Goal: Task Accomplishment & Management: Manage account settings

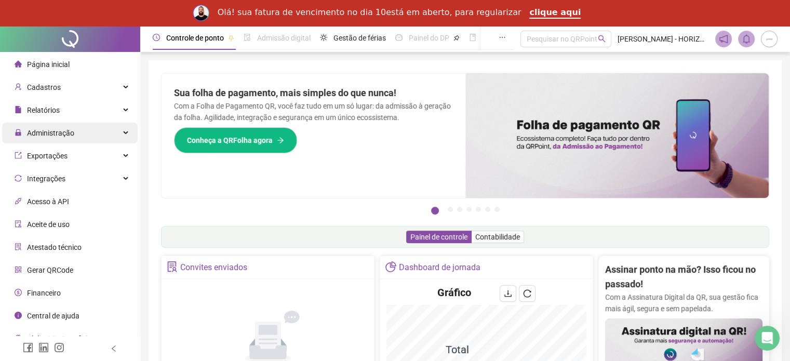
click at [60, 130] on span "Administração" at bounding box center [50, 133] width 47 height 8
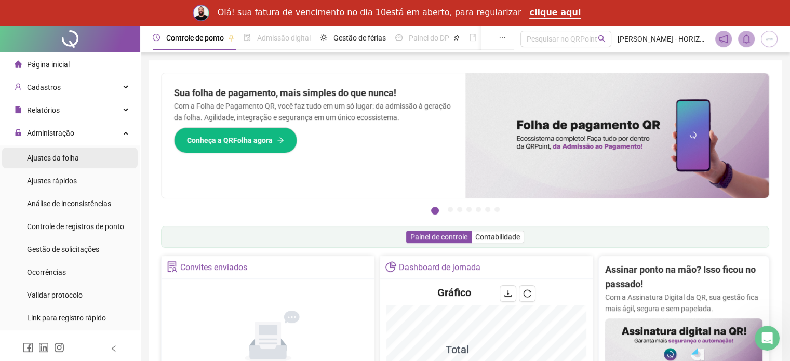
click at [50, 157] on span "Ajustes da folha" at bounding box center [53, 158] width 52 height 8
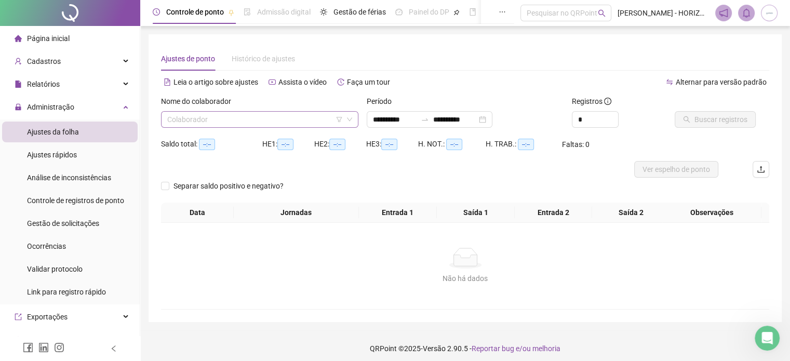
click at [268, 120] on input "search" at bounding box center [255, 120] width 176 height 16
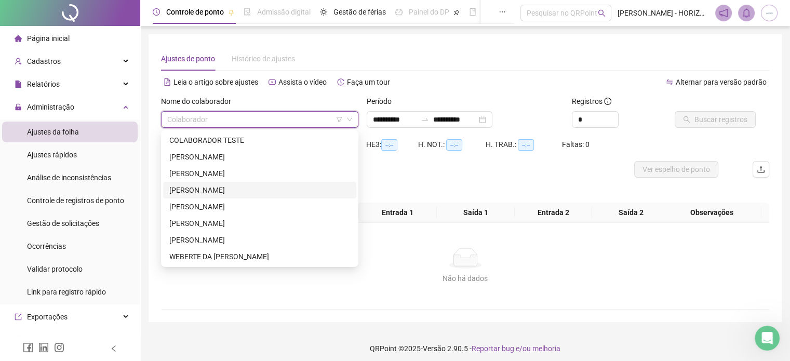
click at [209, 189] on div "[PERSON_NAME]" at bounding box center [259, 189] width 181 height 11
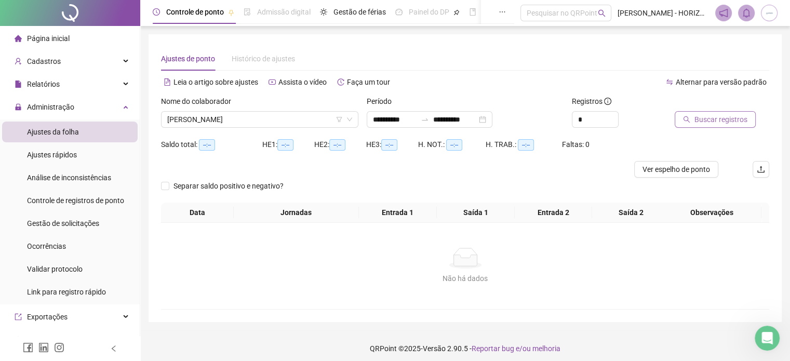
click at [715, 123] on span "Buscar registros" at bounding box center [721, 119] width 53 height 11
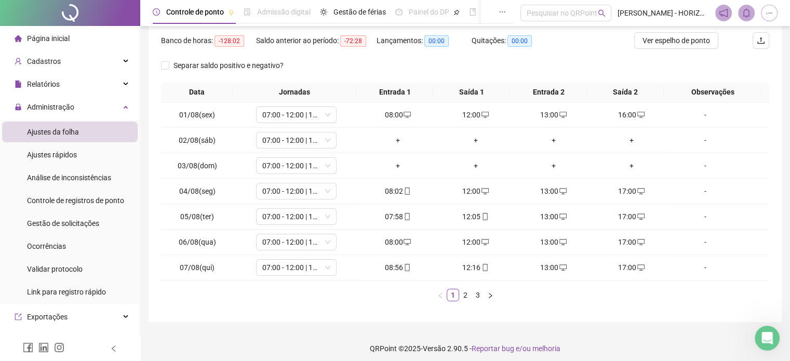
scroll to position [134, 0]
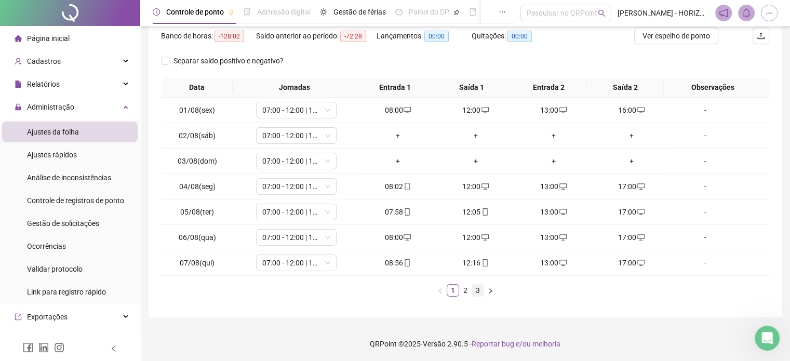
click at [477, 287] on link "3" at bounding box center [477, 290] width 11 height 11
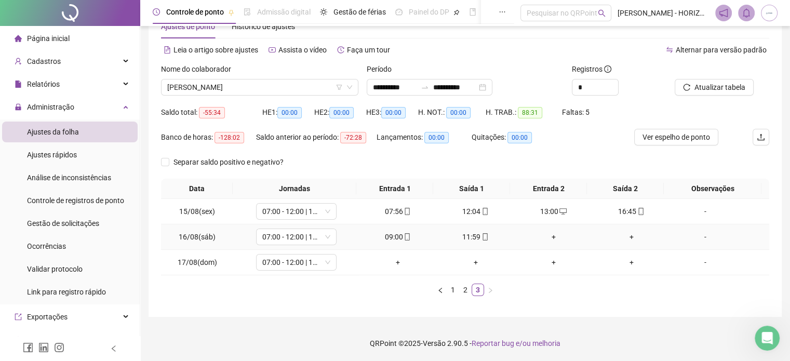
click at [395, 236] on div "09:00" at bounding box center [398, 236] width 70 height 11
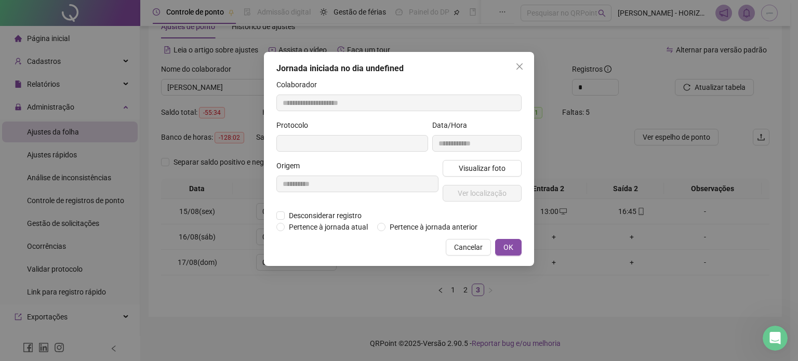
type input "**********"
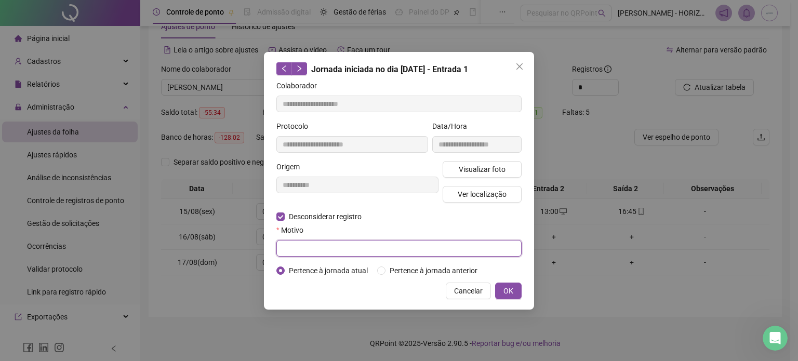
click at [306, 253] on input "text" at bounding box center [398, 248] width 245 height 17
drag, startPoint x: 351, startPoint y: 248, endPoint x: 277, endPoint y: 249, distance: 73.8
click at [277, 249] on input "**********" at bounding box center [398, 248] width 245 height 17
type input "**********"
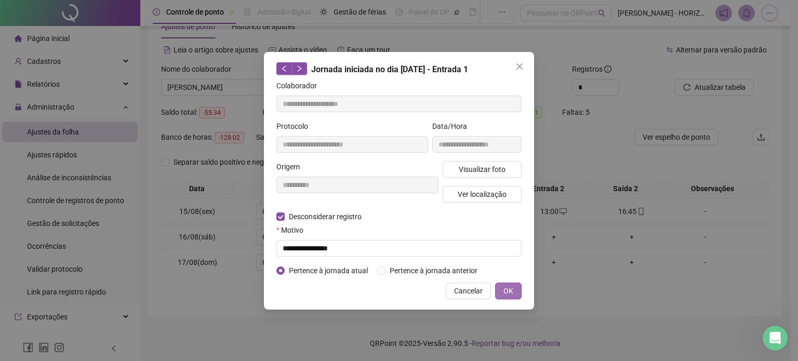
click at [517, 294] on button "OK" at bounding box center [508, 291] width 26 height 17
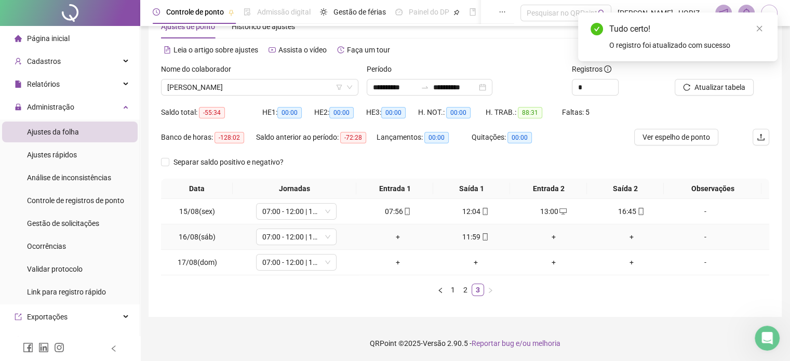
click at [457, 233] on div "11:59" at bounding box center [476, 236] width 70 height 11
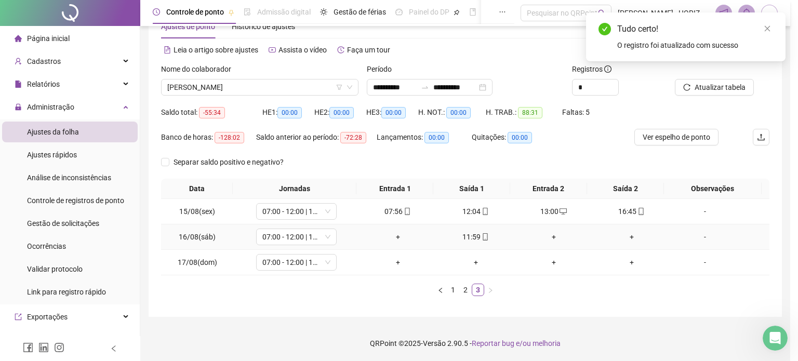
type input "**********"
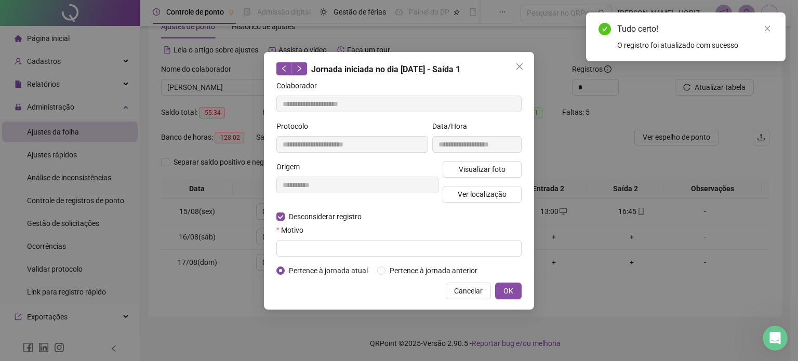
click at [311, 238] on div "Motivo" at bounding box center [398, 232] width 245 height 16
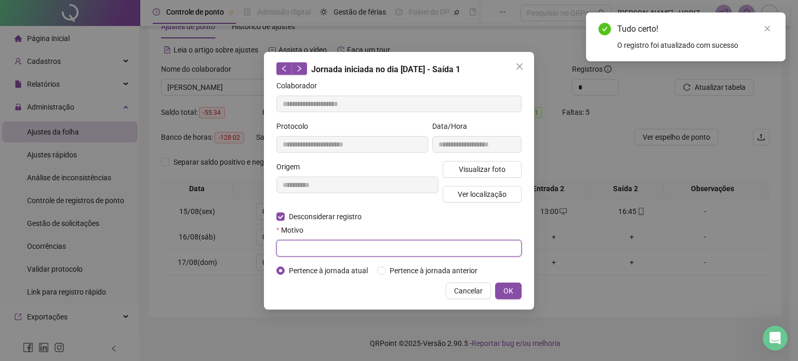
click at [310, 248] on input "text" at bounding box center [398, 248] width 245 height 17
paste input "**********"
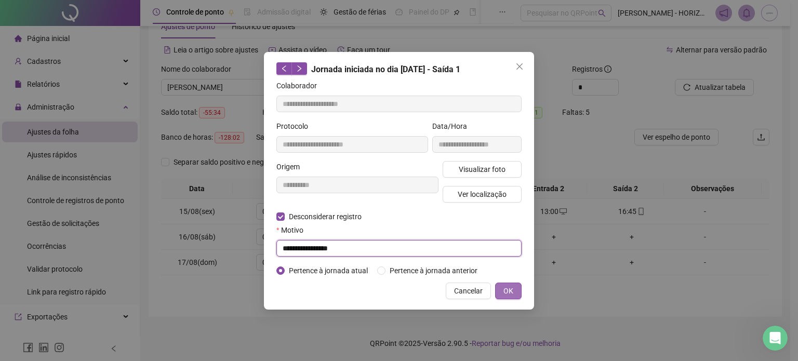
type input "**********"
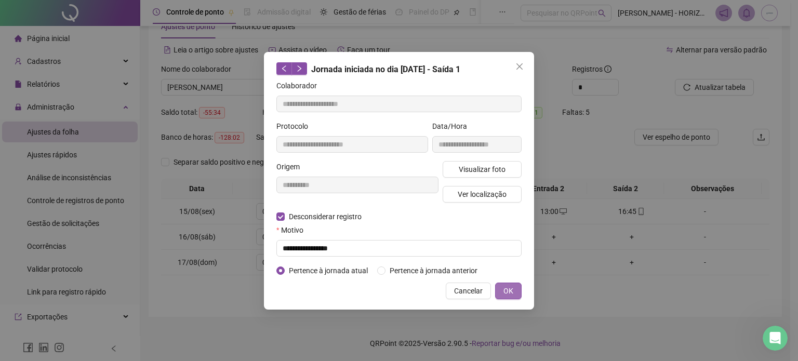
click at [515, 291] on button "OK" at bounding box center [508, 291] width 26 height 17
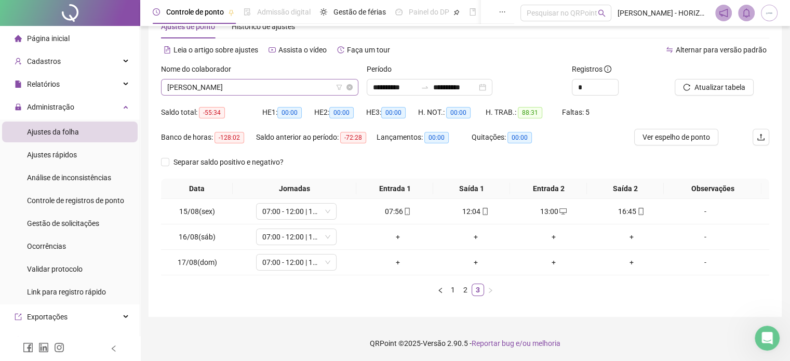
click at [261, 85] on span "[PERSON_NAME]" at bounding box center [259, 87] width 185 height 16
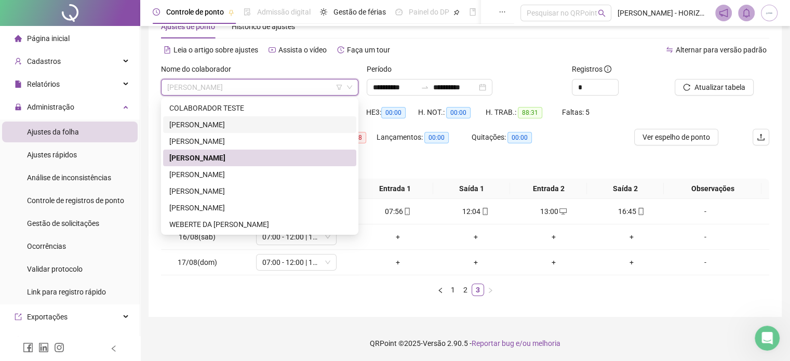
click at [228, 123] on div "[PERSON_NAME]" at bounding box center [259, 124] width 181 height 11
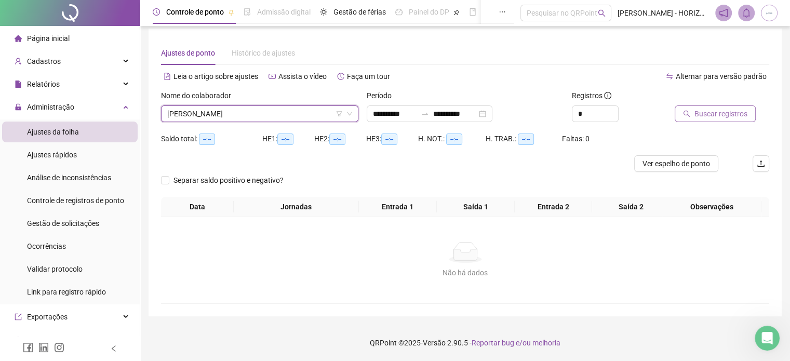
click at [715, 108] on span "Buscar registros" at bounding box center [721, 113] width 53 height 11
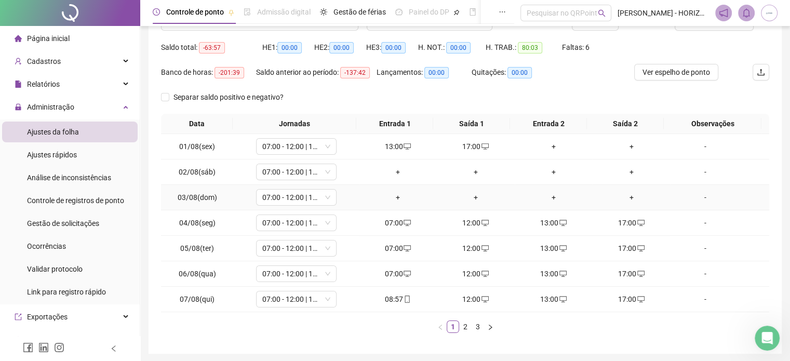
scroll to position [109, 0]
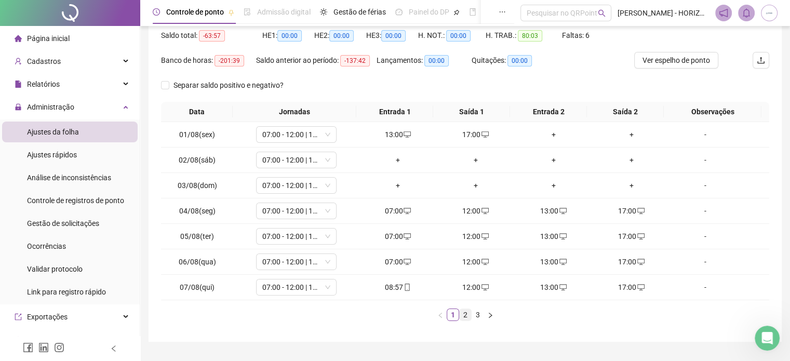
click at [467, 315] on link "2" at bounding box center [465, 314] width 11 height 11
click at [455, 313] on link "1" at bounding box center [452, 314] width 11 height 11
click at [464, 316] on link "2" at bounding box center [465, 314] width 11 height 11
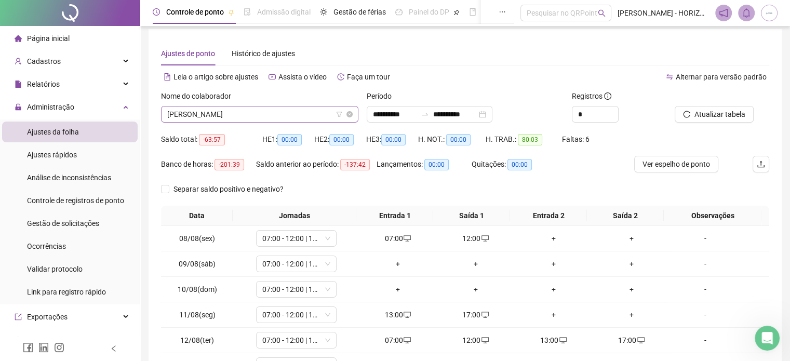
click at [310, 116] on span "[PERSON_NAME]" at bounding box center [259, 115] width 185 height 16
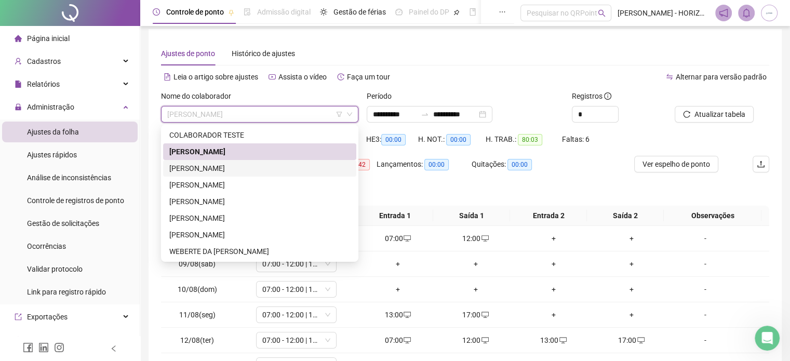
click at [281, 165] on div "[PERSON_NAME]" at bounding box center [259, 168] width 181 height 11
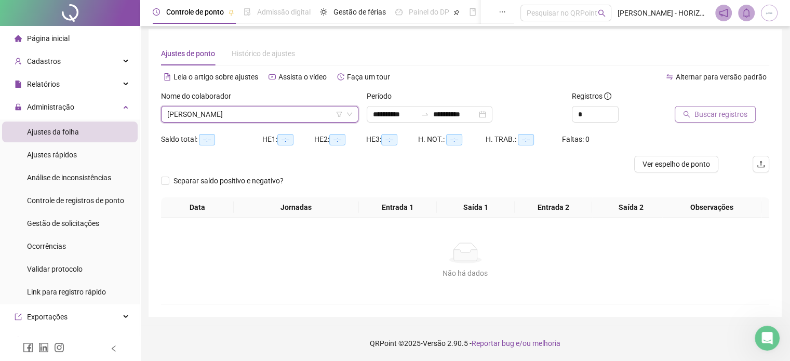
click at [720, 114] on span "Buscar registros" at bounding box center [721, 114] width 53 height 11
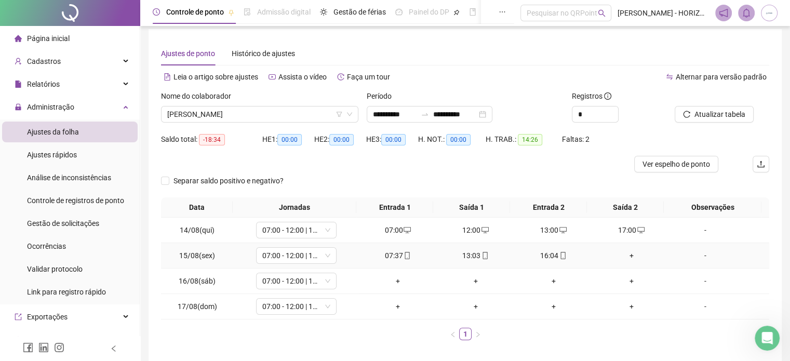
click at [627, 257] on div "+" at bounding box center [632, 255] width 70 height 11
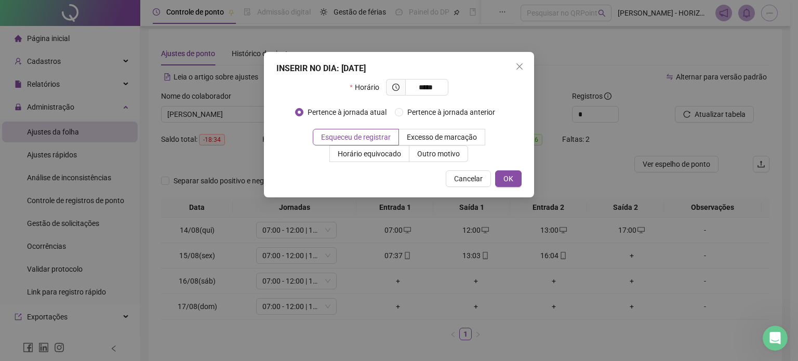
type input "*****"
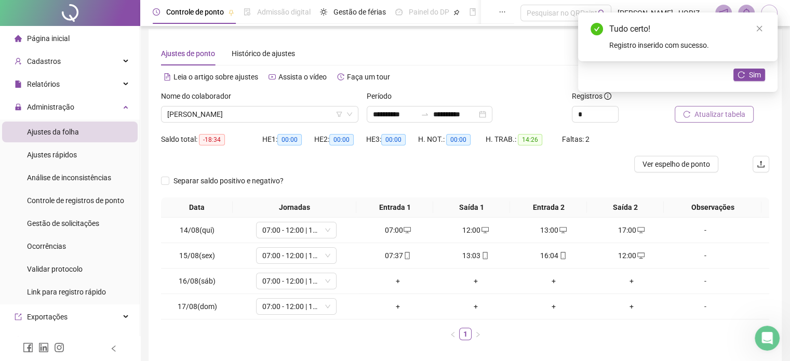
click at [712, 111] on span "Atualizar tabela" at bounding box center [720, 114] width 51 height 11
click at [260, 115] on span "[PERSON_NAME]" at bounding box center [259, 115] width 185 height 16
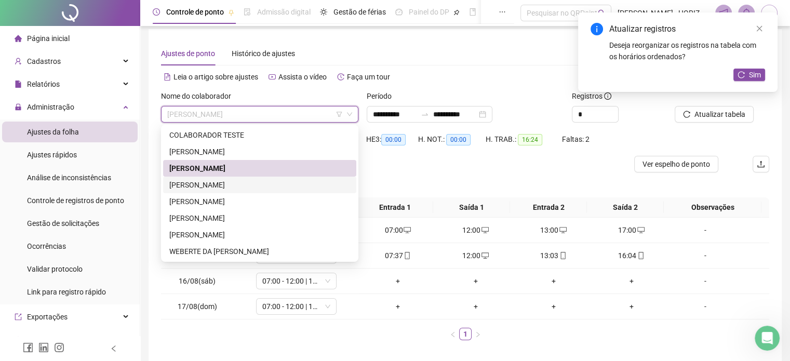
click at [221, 183] on div "[PERSON_NAME]" at bounding box center [259, 184] width 181 height 11
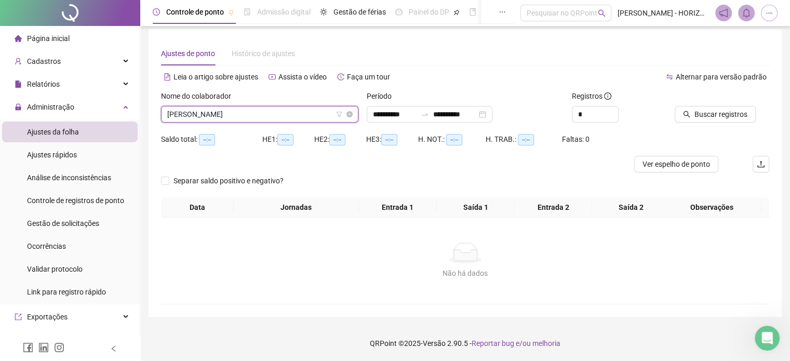
click at [231, 115] on span "[PERSON_NAME]" at bounding box center [259, 115] width 185 height 16
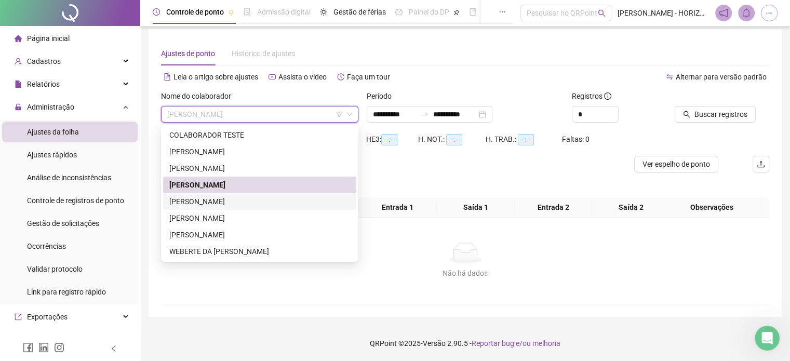
click at [219, 203] on div "[PERSON_NAME]" at bounding box center [259, 201] width 181 height 11
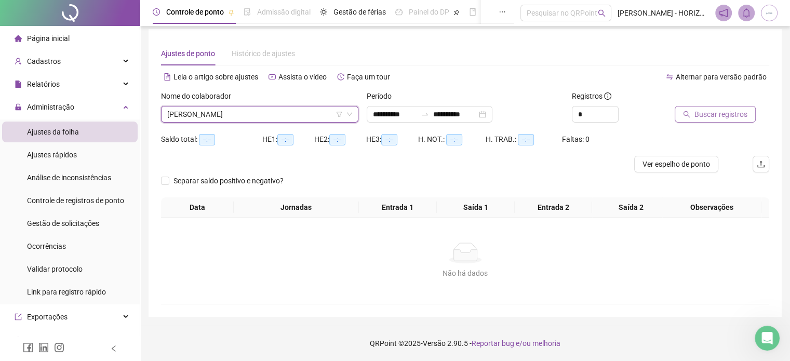
click at [707, 109] on span "Buscar registros" at bounding box center [721, 114] width 53 height 11
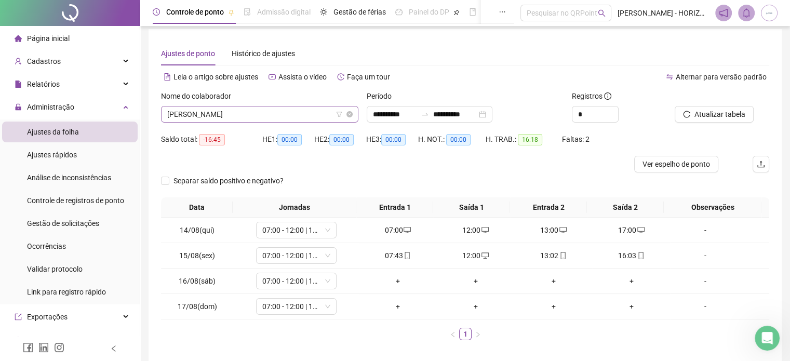
click at [261, 114] on span "[PERSON_NAME]" at bounding box center [259, 115] width 185 height 16
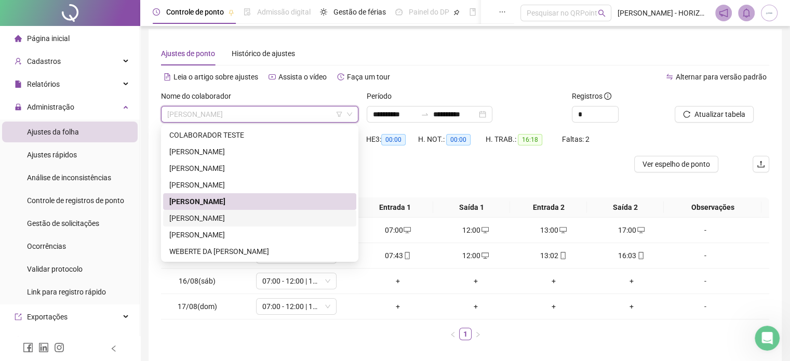
click at [215, 218] on div "[PERSON_NAME]" at bounding box center [259, 218] width 181 height 11
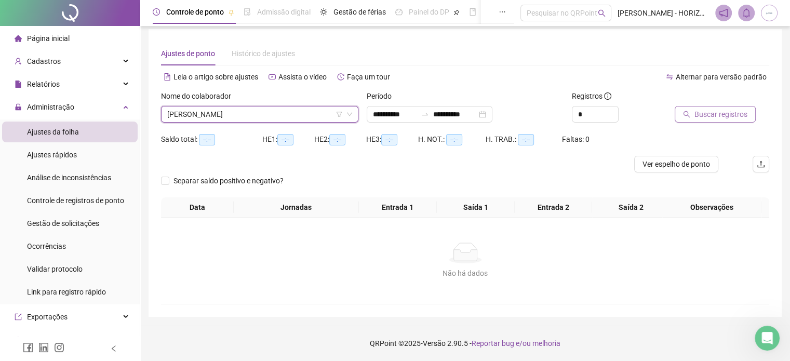
click at [719, 114] on span "Buscar registros" at bounding box center [721, 114] width 53 height 11
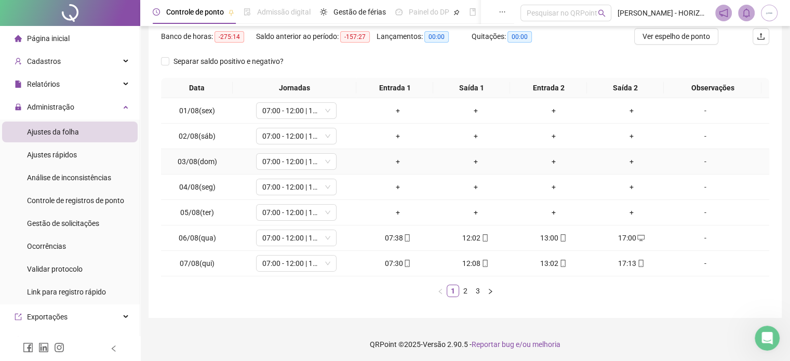
scroll to position [134, 0]
click at [463, 289] on link "2" at bounding box center [465, 290] width 11 height 11
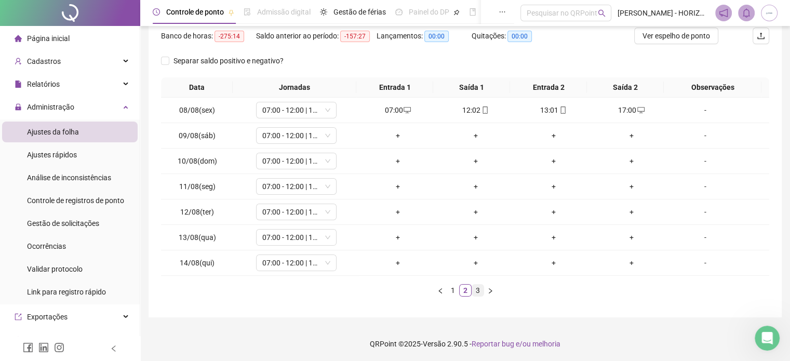
click at [478, 289] on link "3" at bounding box center [477, 290] width 11 height 11
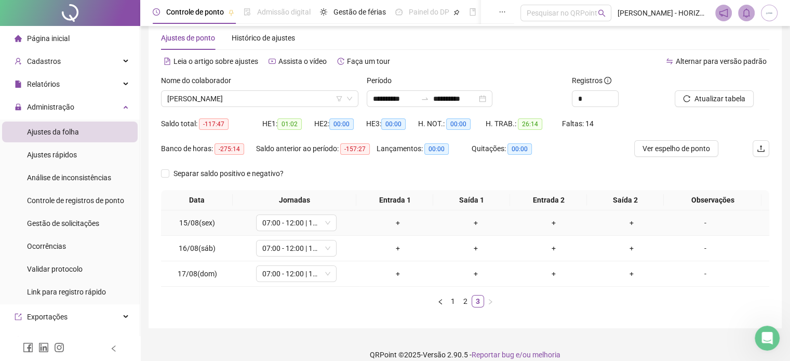
scroll to position [0, 0]
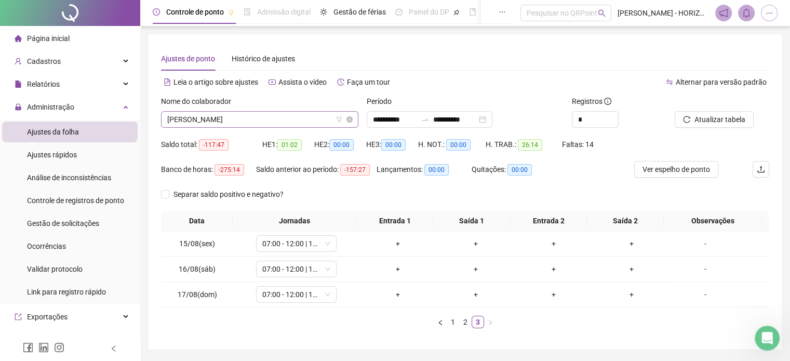
click at [270, 117] on span "[PERSON_NAME]" at bounding box center [259, 120] width 185 height 16
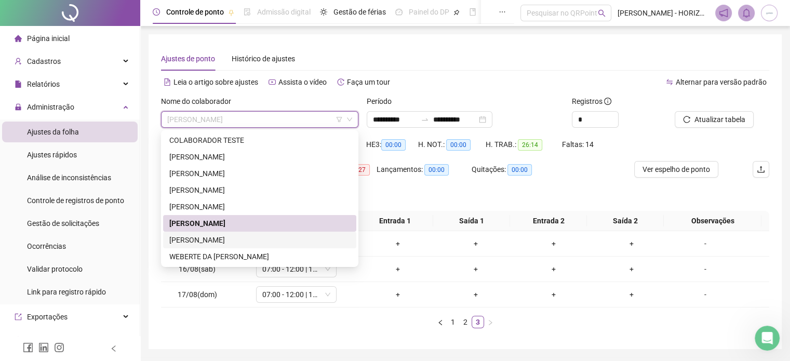
click at [217, 241] on div "[PERSON_NAME]" at bounding box center [259, 239] width 181 height 11
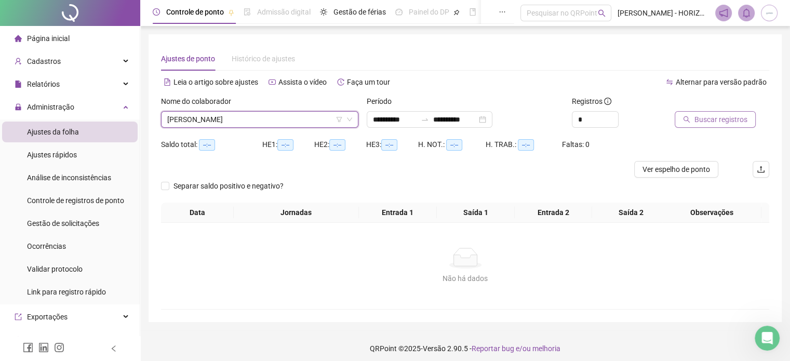
click at [704, 121] on span "Buscar registros" at bounding box center [721, 119] width 53 height 11
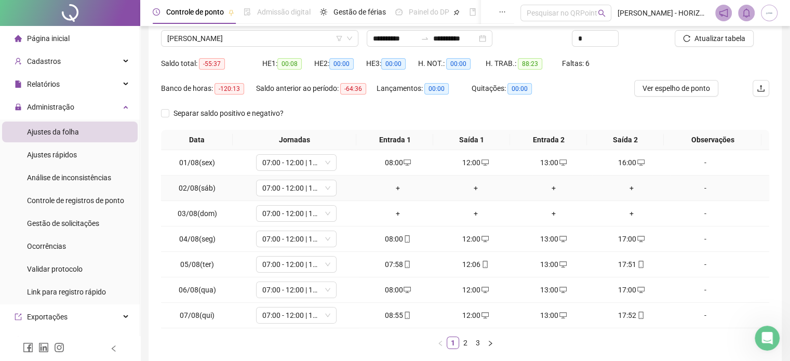
scroll to position [104, 0]
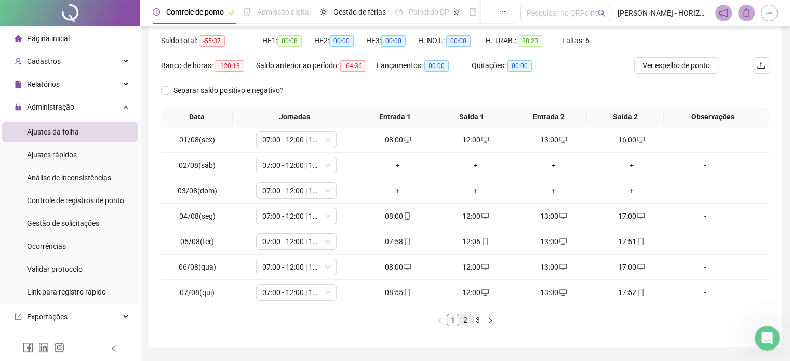
click at [467, 317] on link "2" at bounding box center [465, 319] width 11 height 11
click at [481, 315] on link "3" at bounding box center [477, 319] width 11 height 11
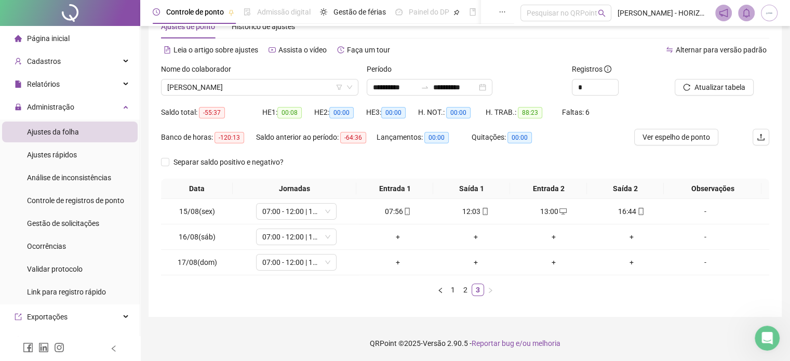
scroll to position [0, 0]
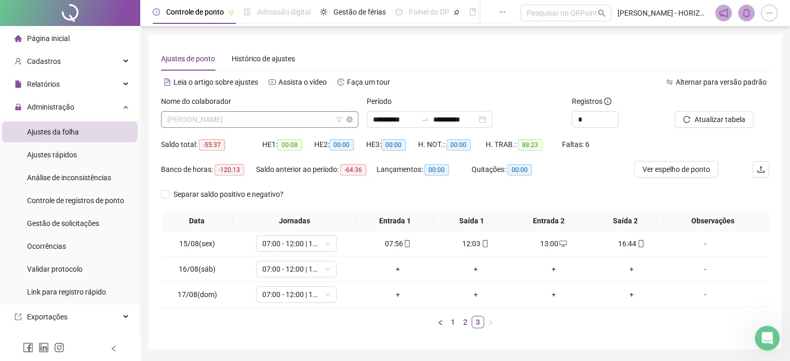
click at [263, 115] on span "[PERSON_NAME]" at bounding box center [259, 120] width 185 height 16
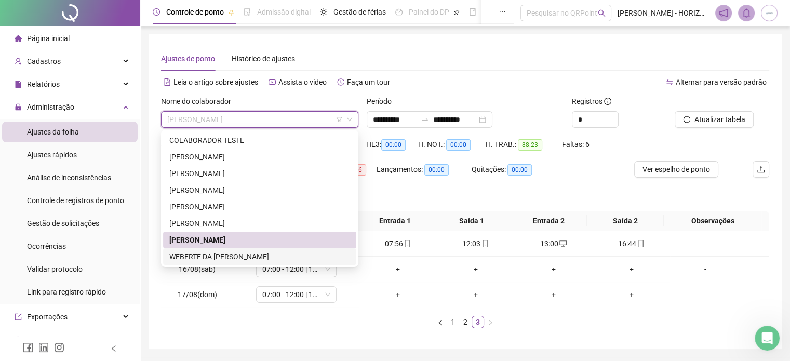
click at [244, 254] on div "WEBERTE DA [PERSON_NAME]" at bounding box center [259, 256] width 181 height 11
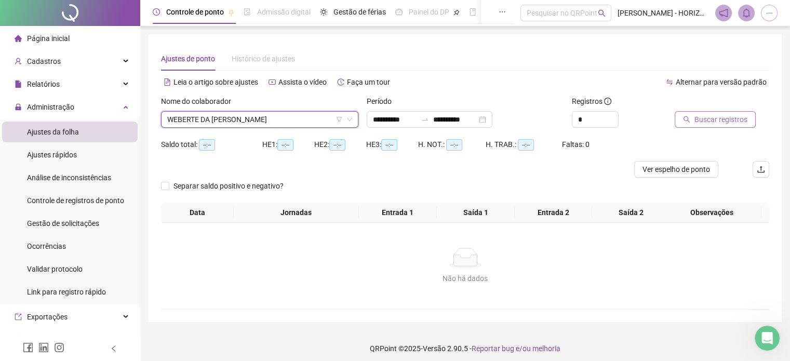
click at [713, 122] on span "Buscar registros" at bounding box center [721, 119] width 53 height 11
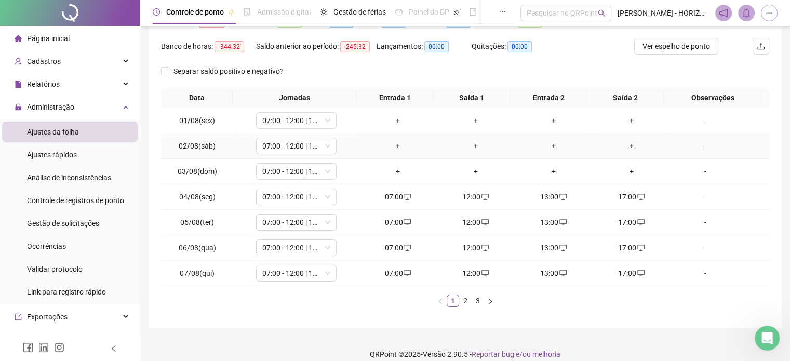
scroll to position [134, 0]
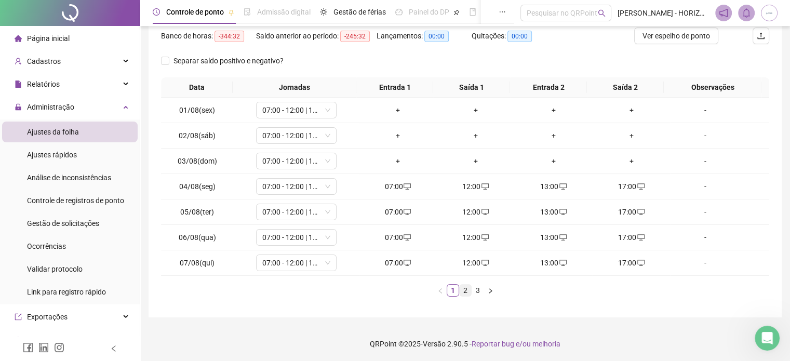
click at [470, 290] on link "2" at bounding box center [465, 290] width 11 height 11
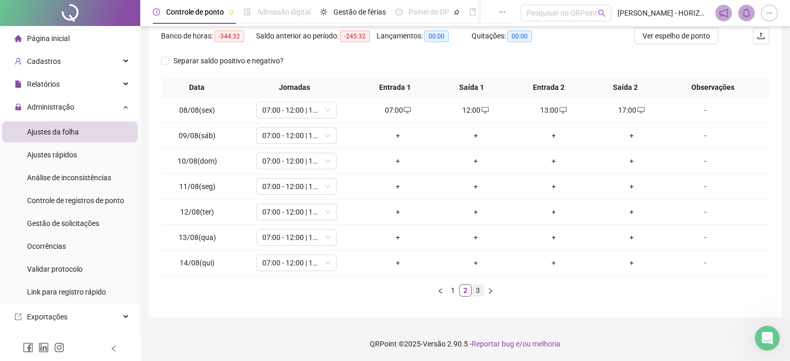
click at [481, 288] on link "3" at bounding box center [477, 290] width 11 height 11
